Goal: Information Seeking & Learning: Understand process/instructions

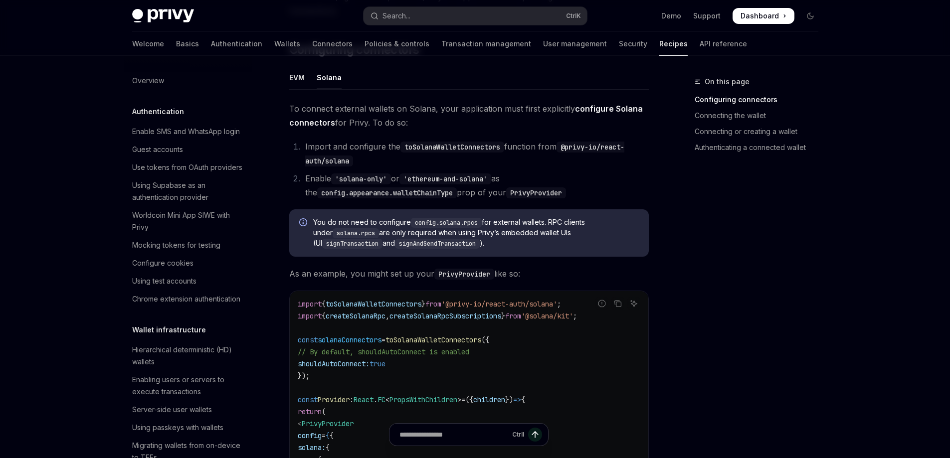
scroll to position [1582, 0]
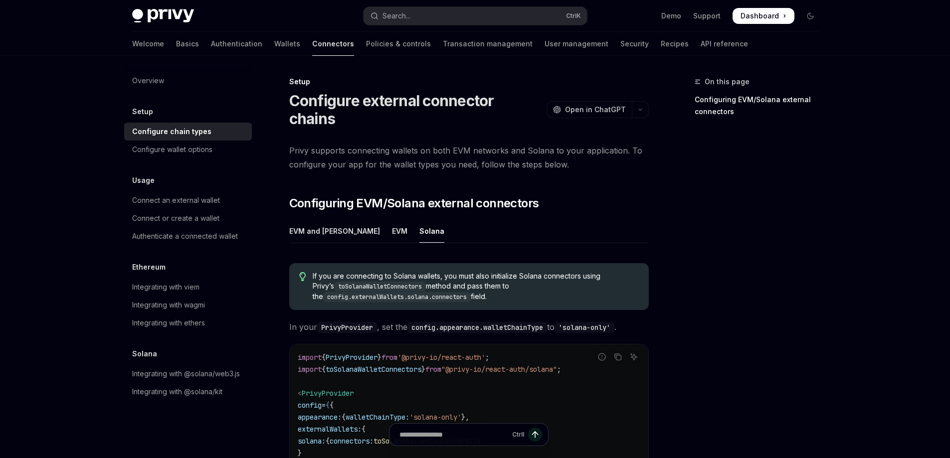
click at [442, 150] on span "Privy supports connecting wallets on both EVM networks and Solana to your appli…" at bounding box center [469, 158] width 360 height 28
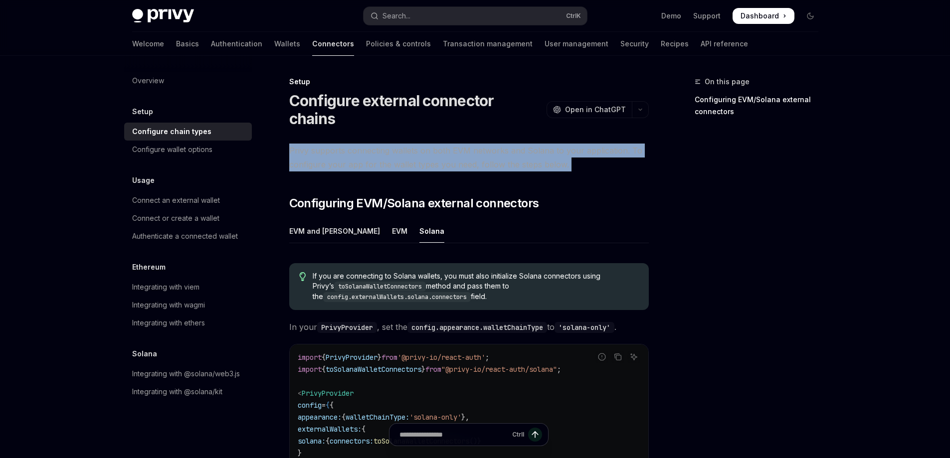
click at [442, 150] on span "Privy supports connecting wallets on both EVM networks and Solana to your appli…" at bounding box center [469, 158] width 360 height 28
click at [228, 200] on div "Connect an external wallet" at bounding box center [189, 201] width 114 height 12
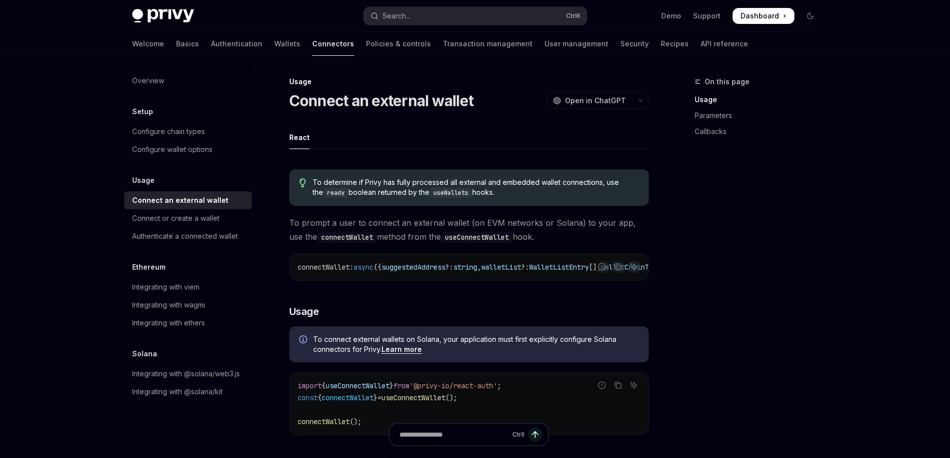
click at [400, 187] on span "To determine if Privy has fully processed all external and embedded wallet conn…" at bounding box center [476, 188] width 326 height 20
click at [401, 187] on span "To determine if Privy has fully processed all external and embedded wallet conn…" at bounding box center [476, 188] width 326 height 20
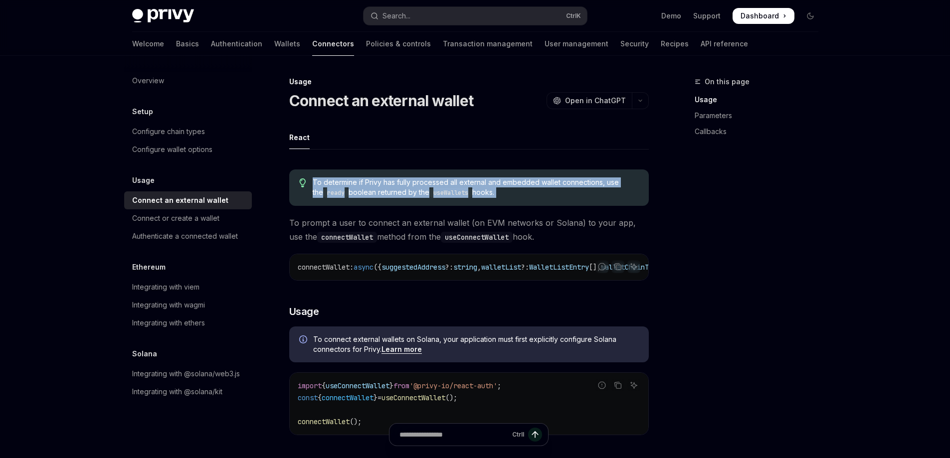
click at [401, 187] on span "To determine if Privy has fully processed all external and embedded wallet conn…" at bounding box center [476, 188] width 326 height 20
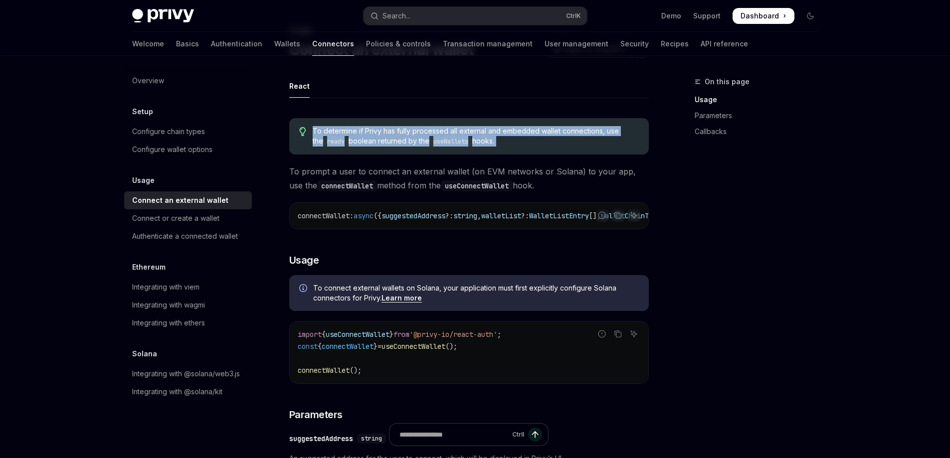
scroll to position [200, 0]
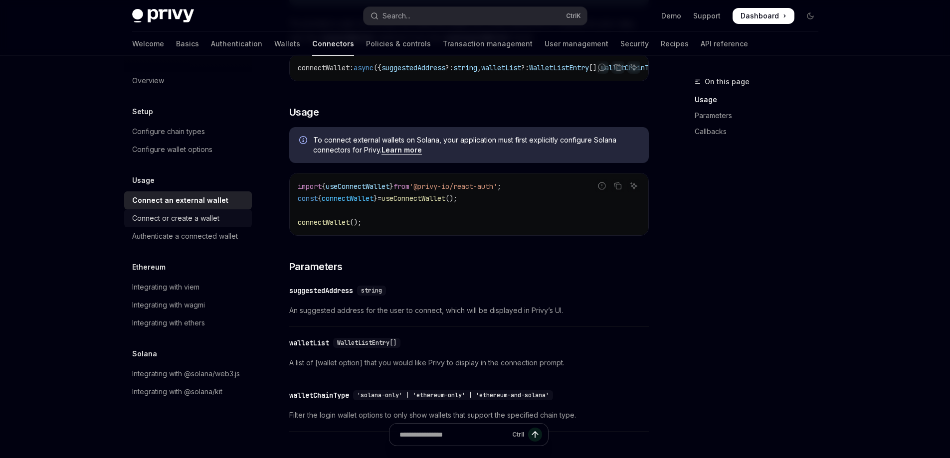
click at [230, 226] on link "Connect or create a wallet" at bounding box center [188, 218] width 128 height 18
type textarea "*"
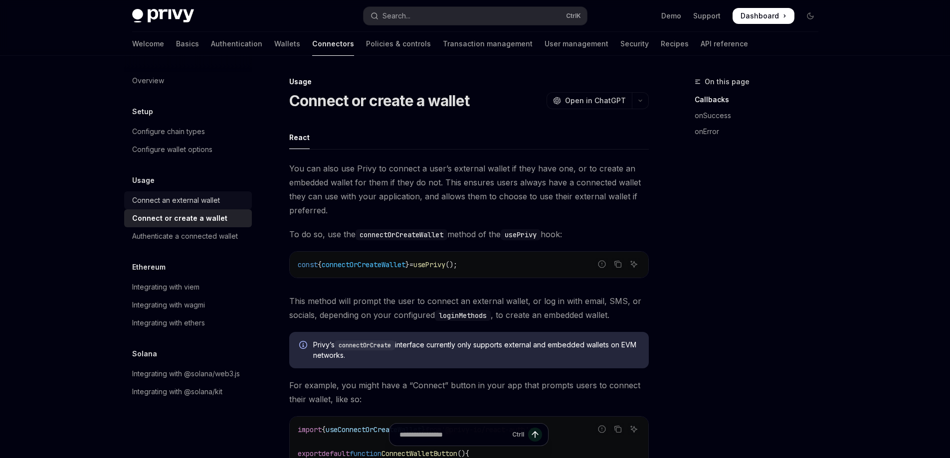
click at [230, 203] on div "Connect an external wallet" at bounding box center [189, 201] width 114 height 12
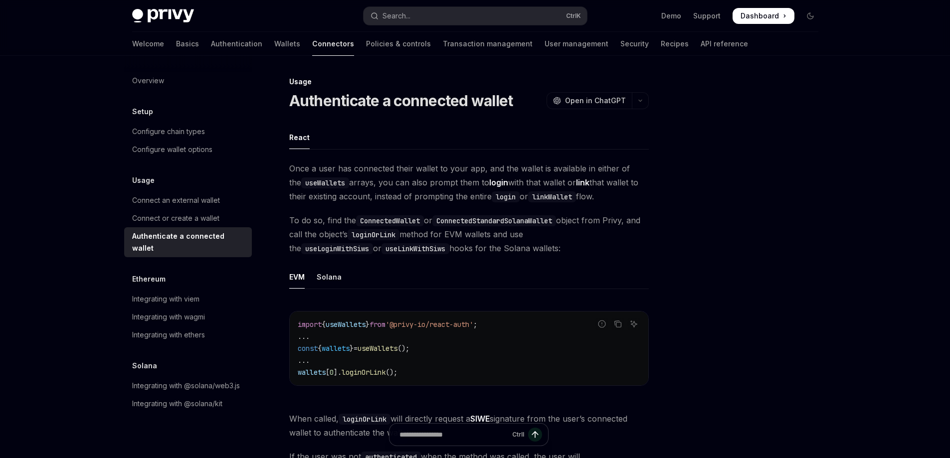
click at [228, 245] on link "Authenticate a connected wallet" at bounding box center [188, 242] width 128 height 30
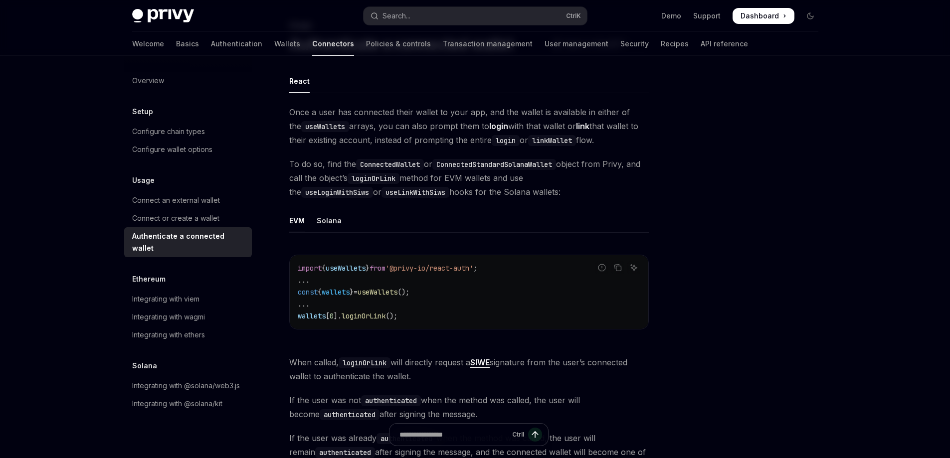
scroll to position [10, 0]
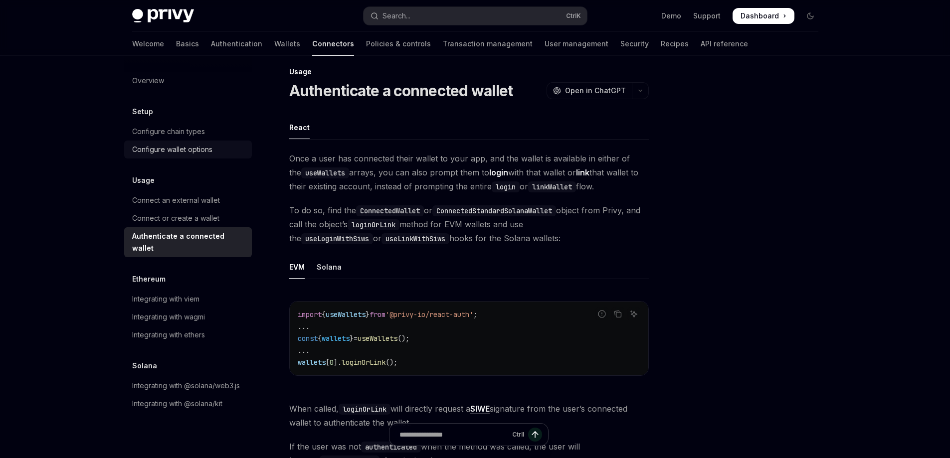
click at [183, 154] on div "Configure wallet options" at bounding box center [172, 150] width 80 height 12
type textarea "*"
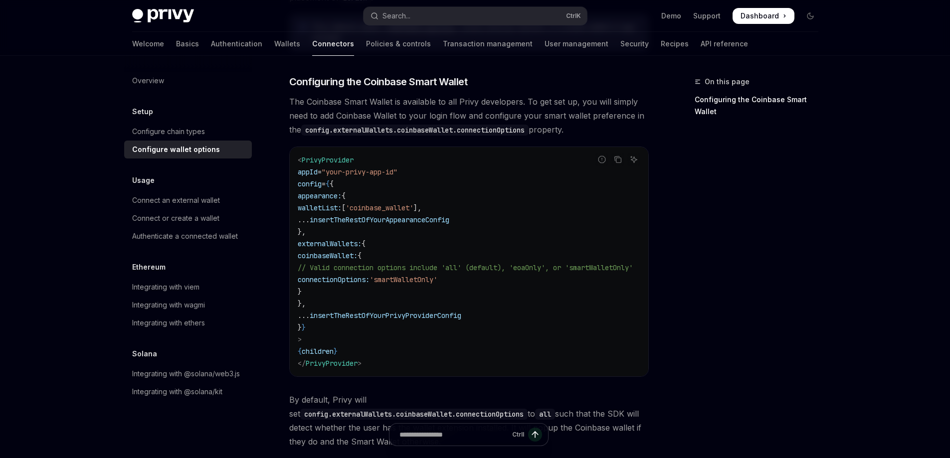
scroll to position [1107, 0]
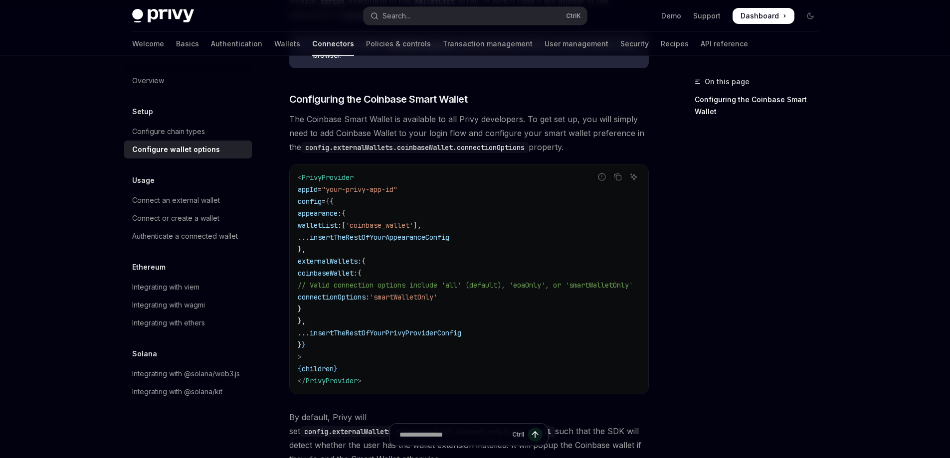
click at [395, 221] on span "'coinbase_wallet'" at bounding box center [380, 225] width 68 height 9
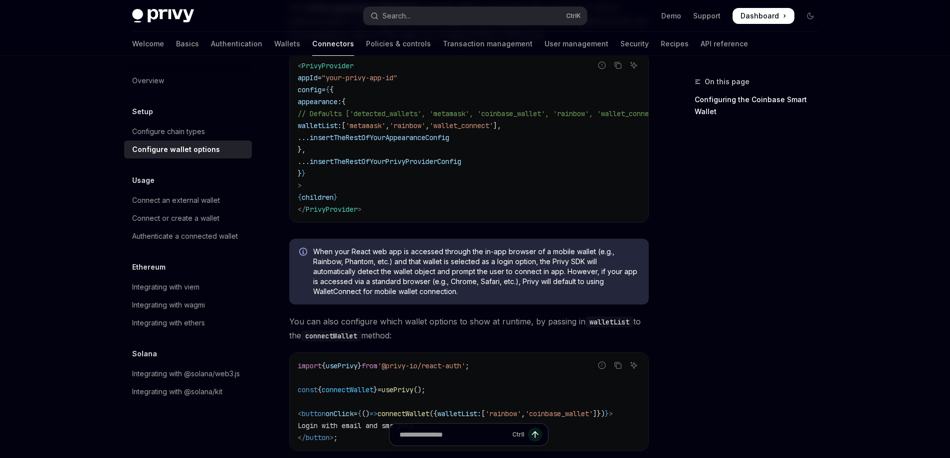
scroll to position [0, 0]
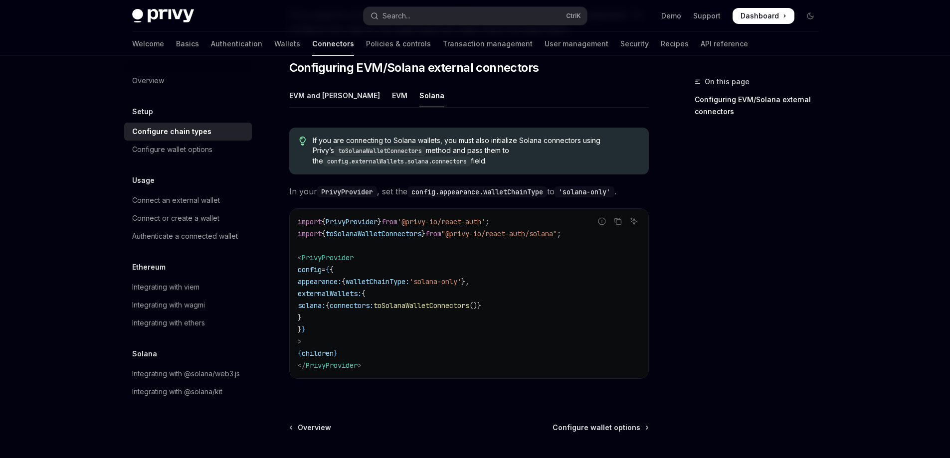
click at [455, 301] on span "toSolanaWalletConnectors" at bounding box center [422, 305] width 96 height 9
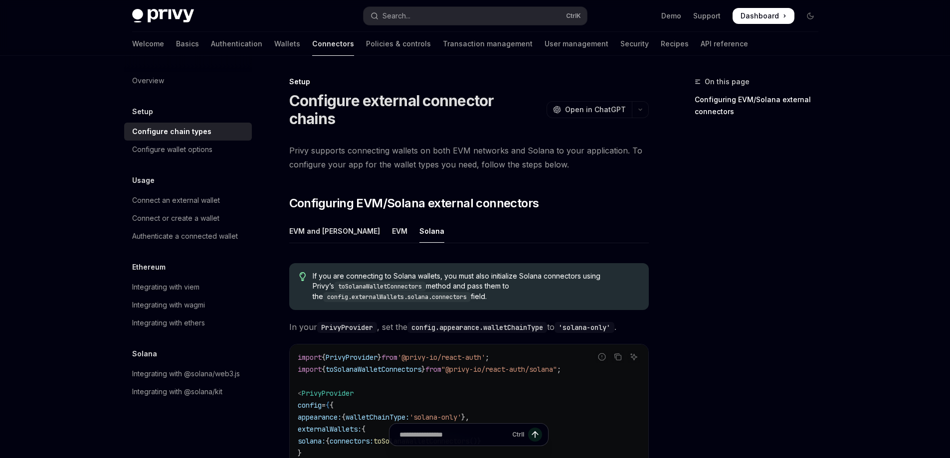
click at [495, 271] on span "If you are connecting to Solana wallets, you must also initialize Solana connec…" at bounding box center [476, 286] width 326 height 31
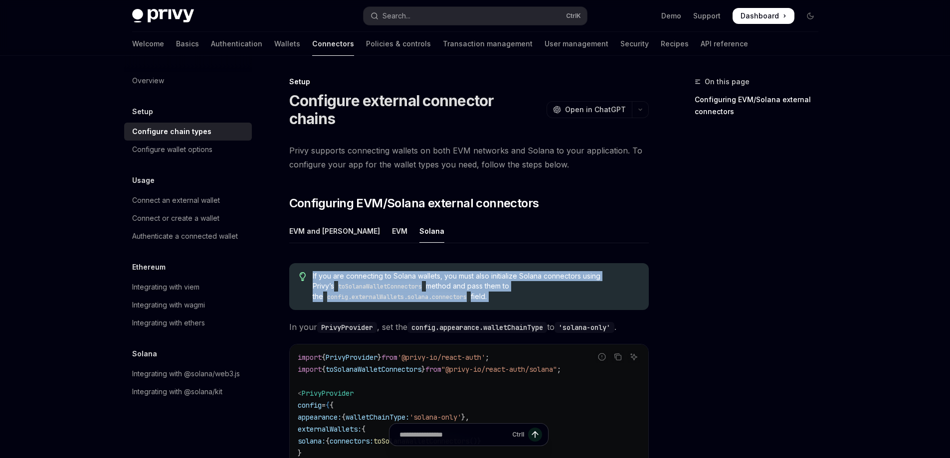
click at [495, 271] on span "If you are connecting to Solana wallets, you must also initialize Solana connec…" at bounding box center [476, 286] width 326 height 31
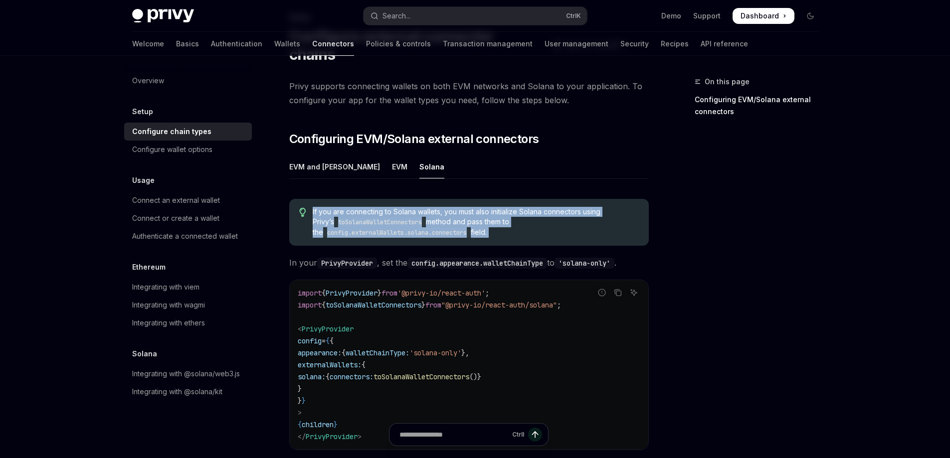
scroll to position [50, 0]
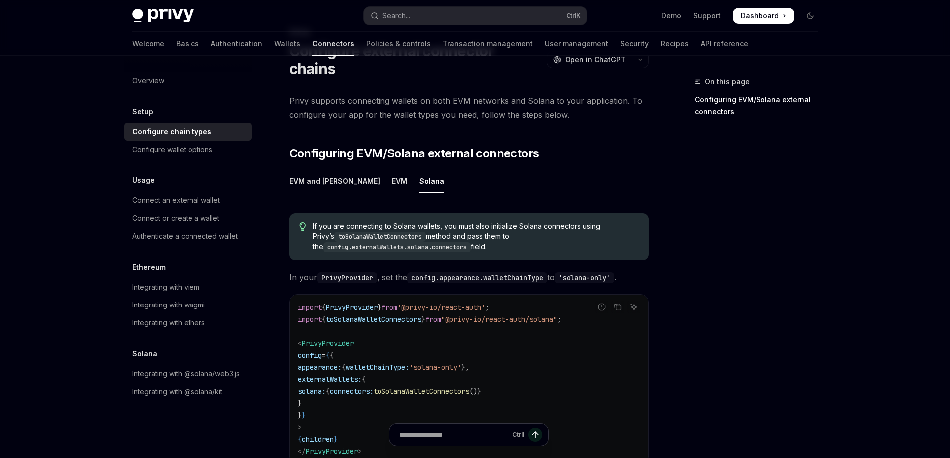
click at [484, 315] on span ""@privy-io/react-auth/solana"" at bounding box center [499, 319] width 116 height 9
copy code "import { toSolanaWalletConnectors } from "@privy-io/react-auth/solana" ;"
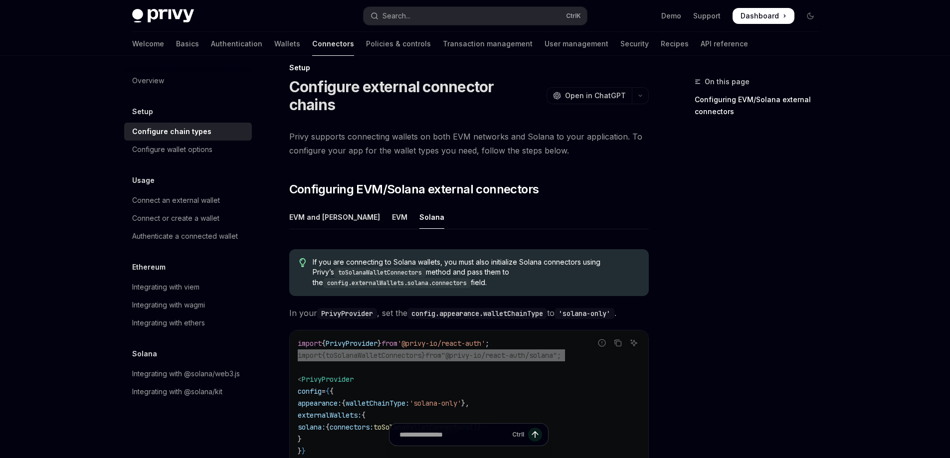
scroll to position [0, 0]
